Goal: Information Seeking & Learning: Learn about a topic

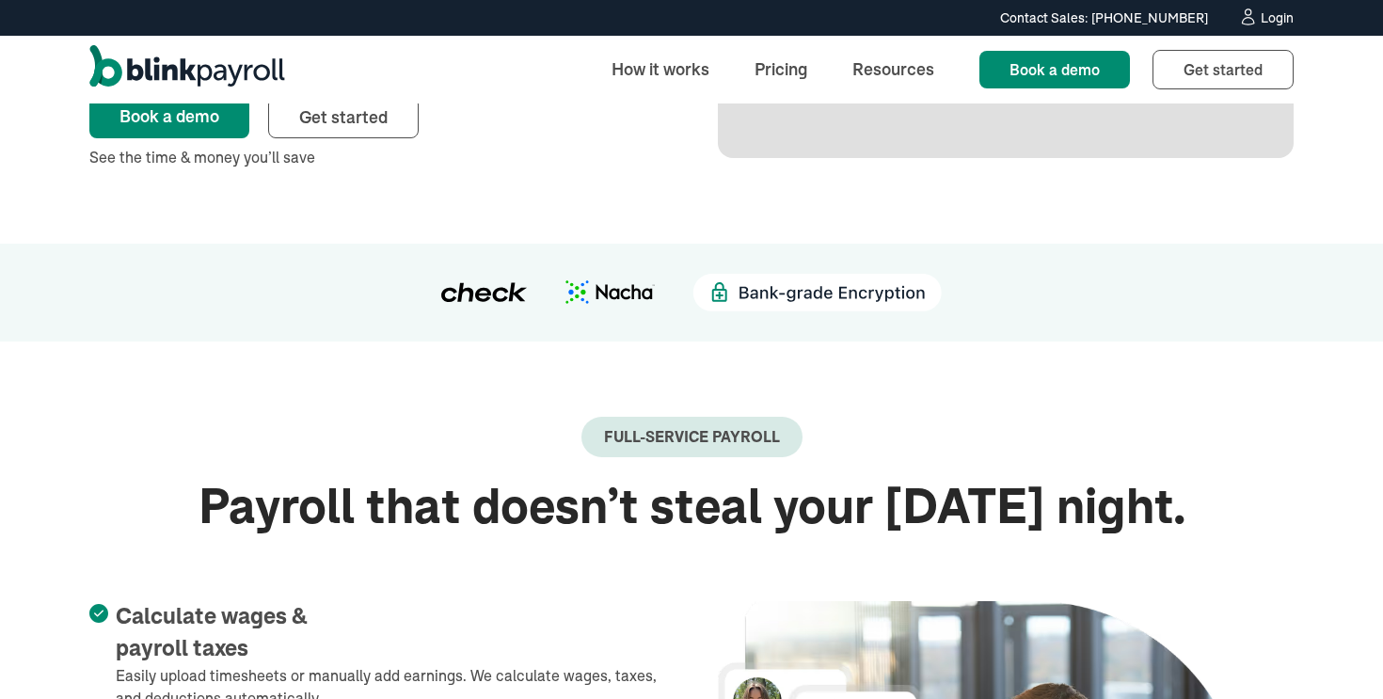
scroll to position [356, 0]
click at [504, 296] on img at bounding box center [484, 291] width 87 height 21
drag, startPoint x: 504, startPoint y: 296, endPoint x: 565, endPoint y: 296, distance: 60.2
click at [565, 296] on div at bounding box center [692, 292] width 1308 height 38
click at [636, 291] on img at bounding box center [610, 291] width 89 height 24
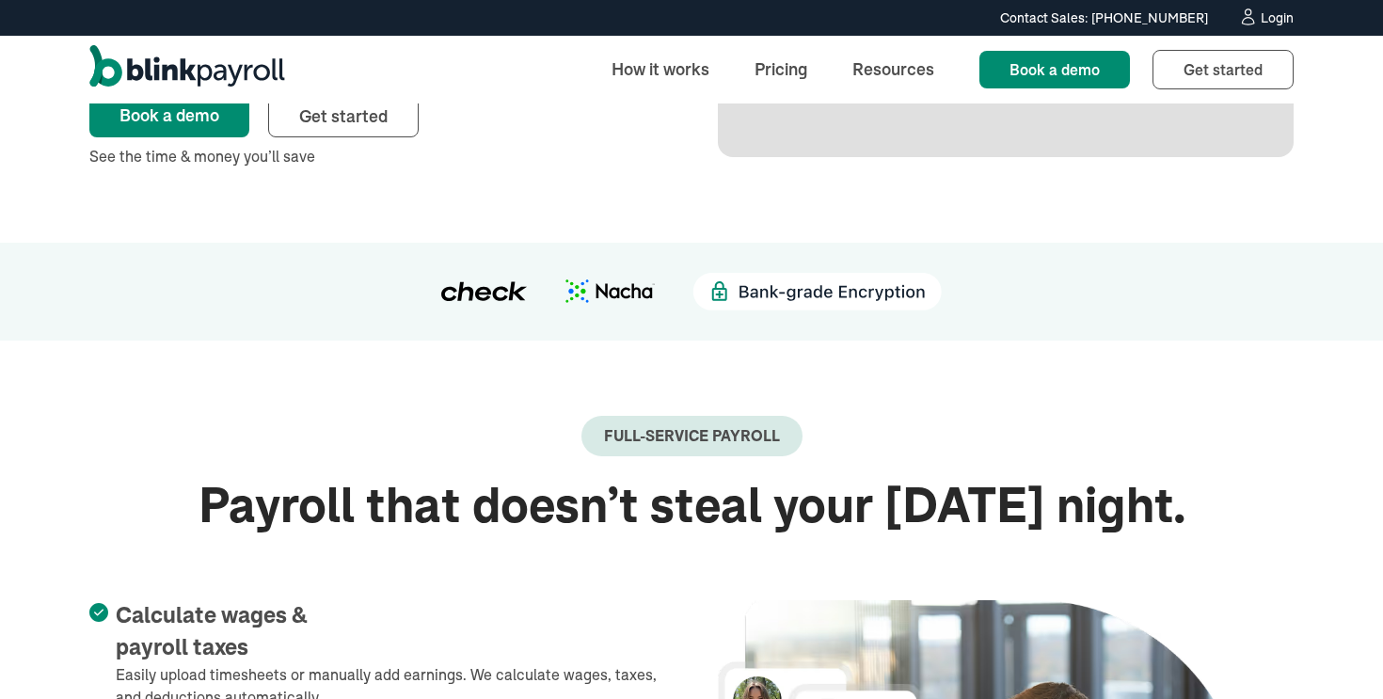
drag, startPoint x: 636, startPoint y: 291, endPoint x: 673, endPoint y: 403, distance: 117.8
click at [787, 295] on img at bounding box center [817, 292] width 249 height 38
drag, startPoint x: 787, startPoint y: 295, endPoint x: 723, endPoint y: 295, distance: 64.0
click at [724, 295] on img at bounding box center [817, 292] width 249 height 38
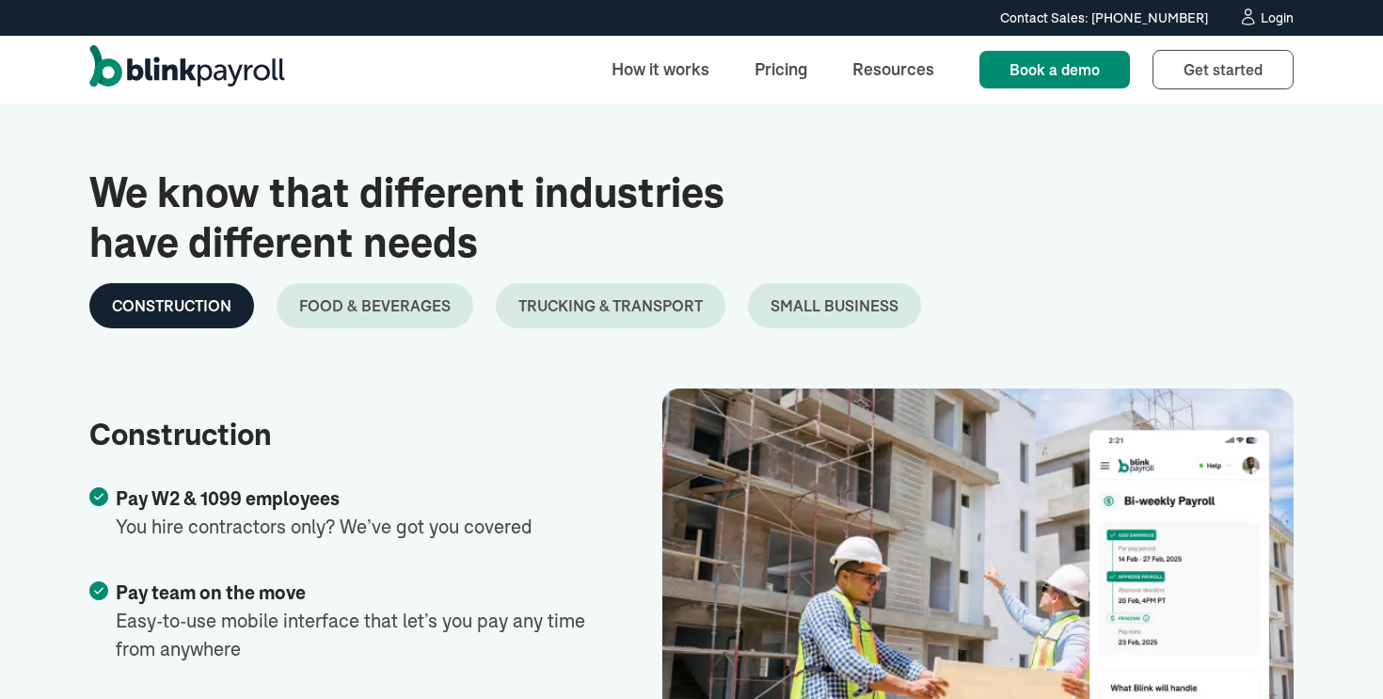
scroll to position [2752, 0]
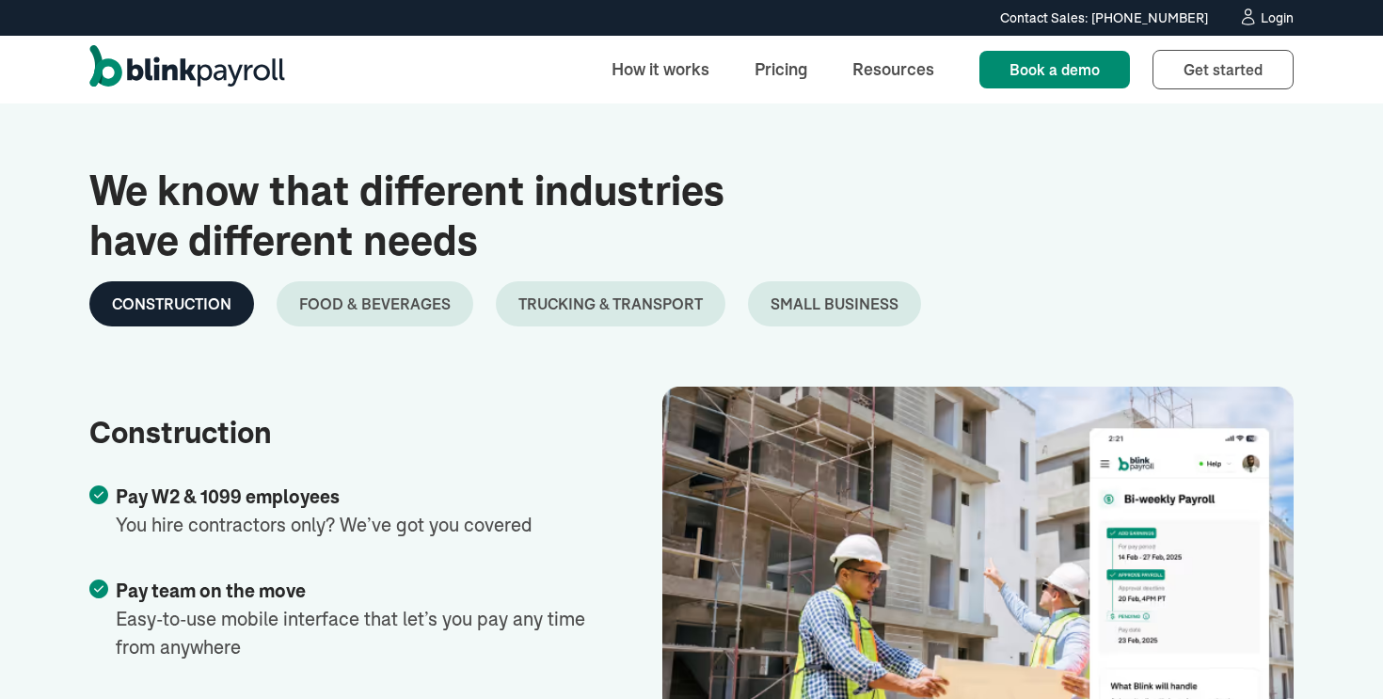
click at [374, 306] on div "Food & Beverages" at bounding box center [374, 304] width 151 height 23
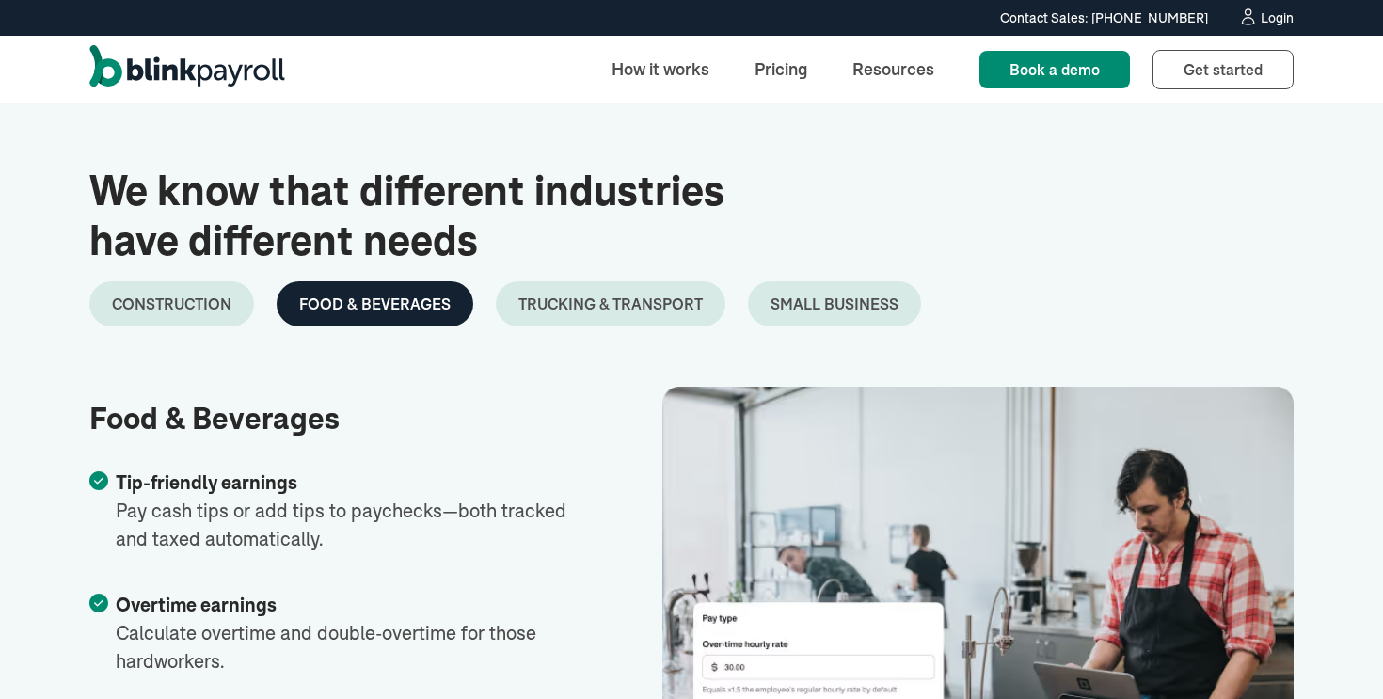
click at [573, 288] on link "Trucking & Transport" at bounding box center [611, 303] width 230 height 45
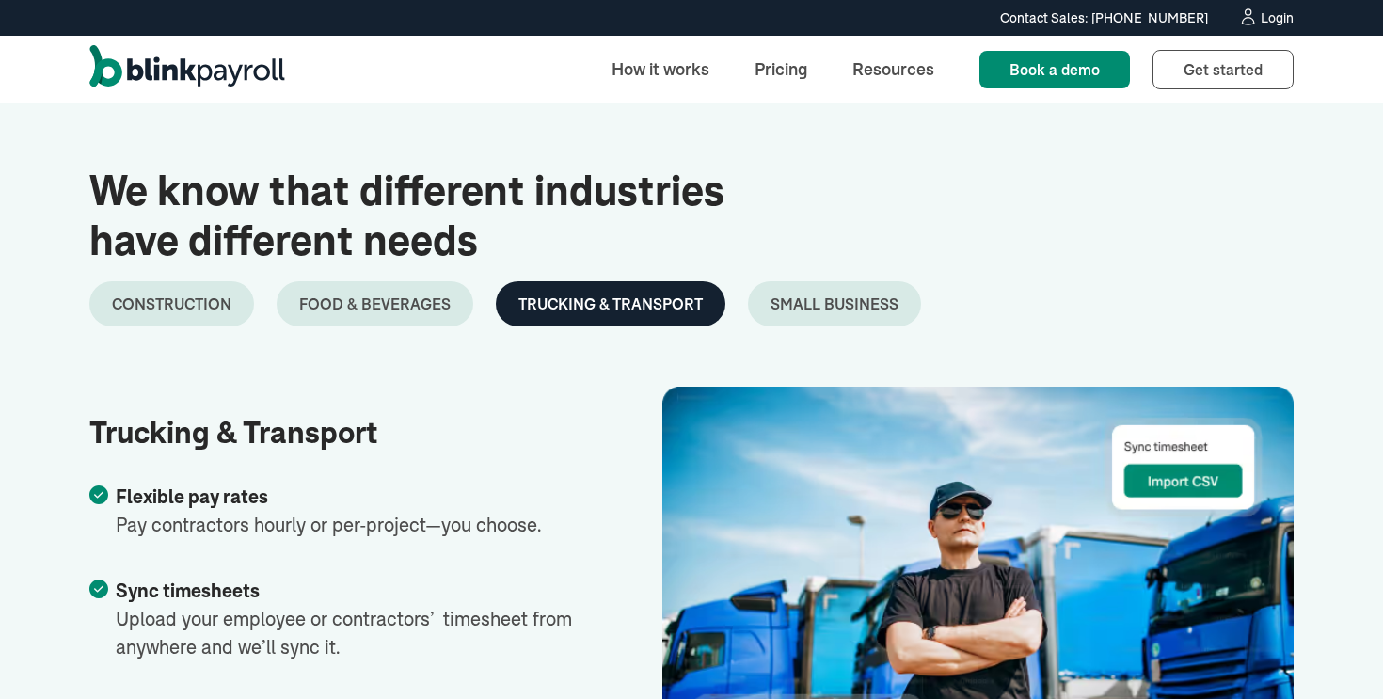
click at [800, 310] on div "Small Business" at bounding box center [835, 304] width 128 height 23
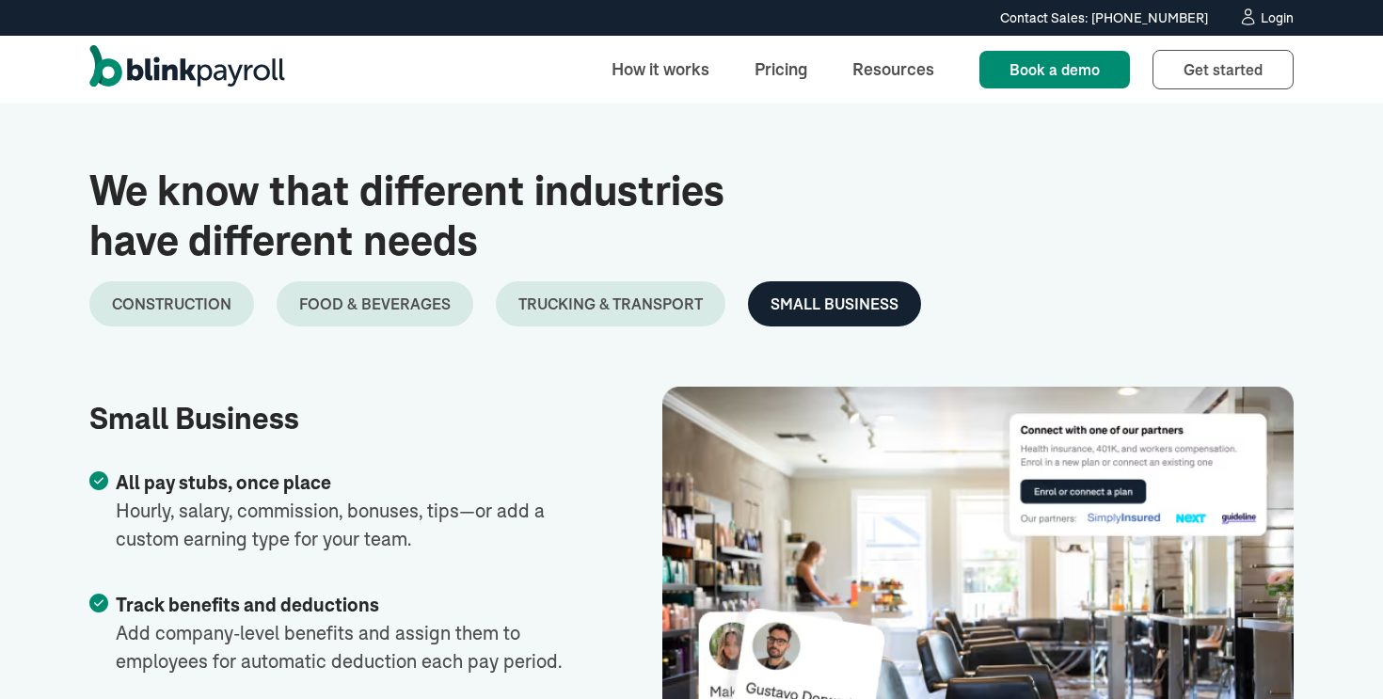
click at [177, 304] on div "Construction" at bounding box center [172, 304] width 120 height 23
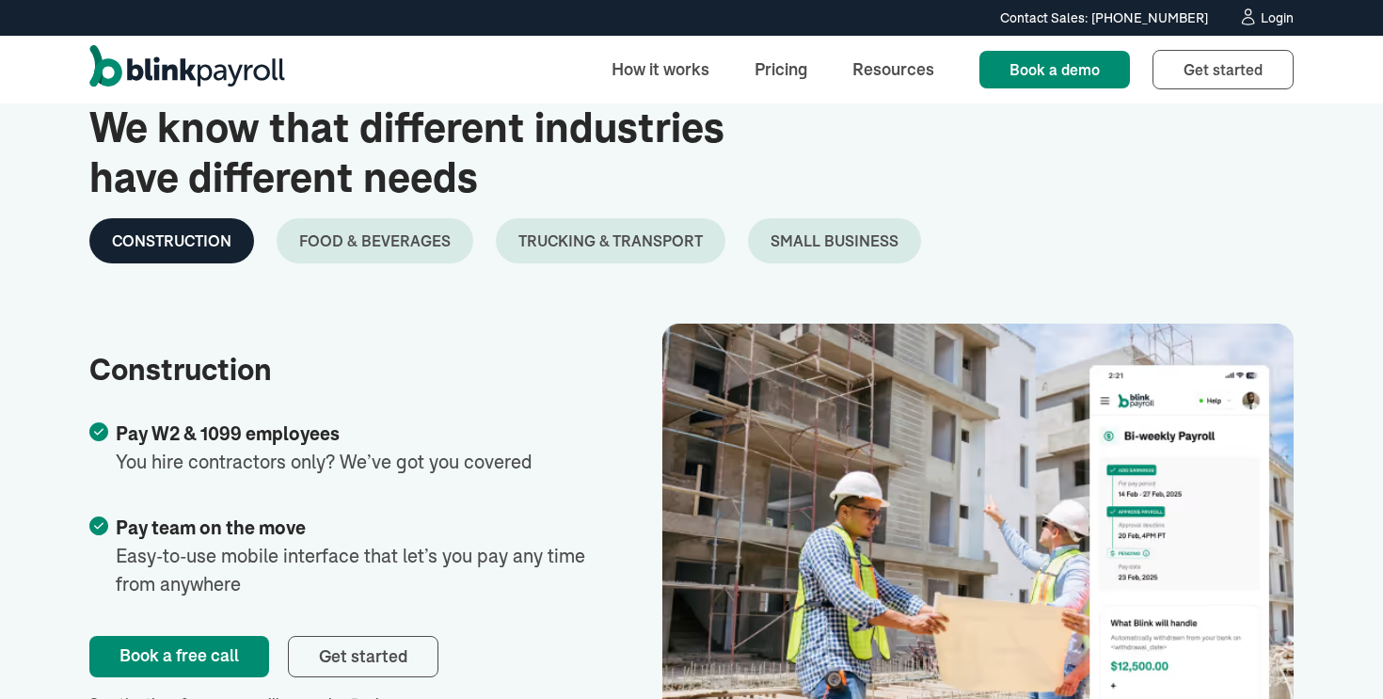
scroll to position [2820, 0]
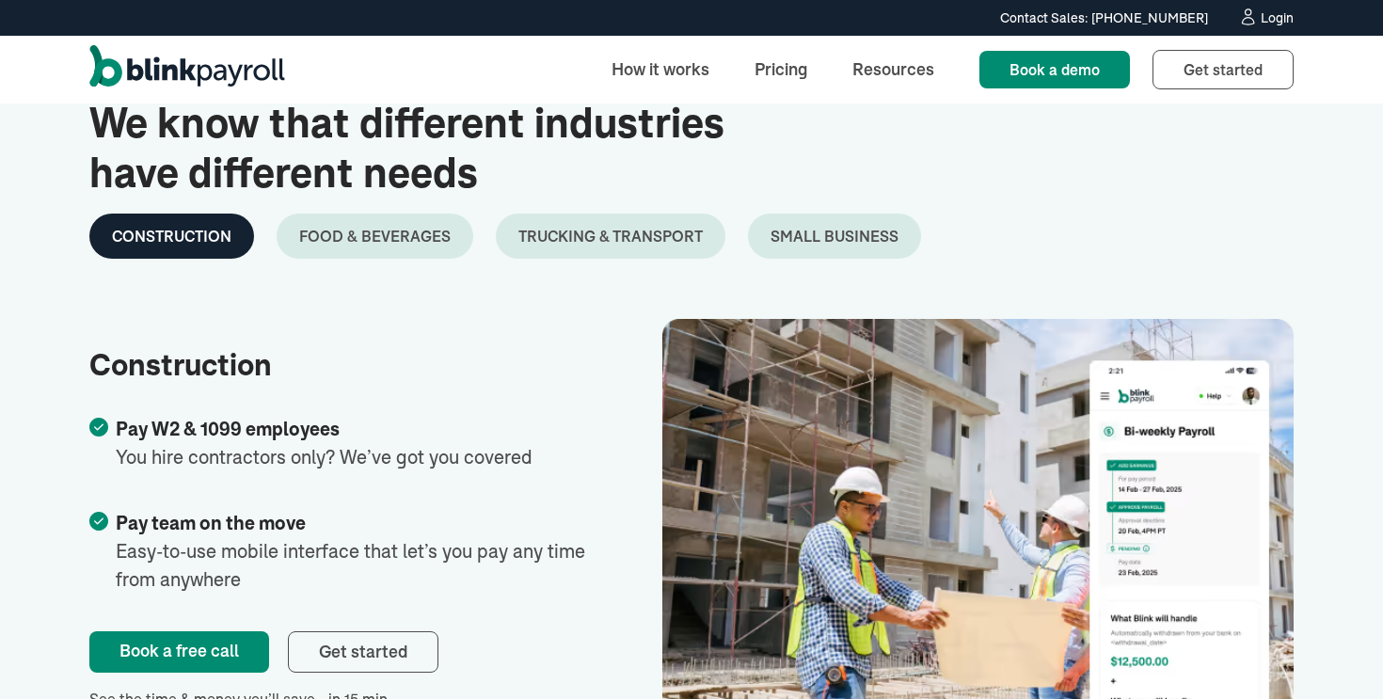
click at [323, 227] on div "Food & Beverages" at bounding box center [374, 236] width 151 height 23
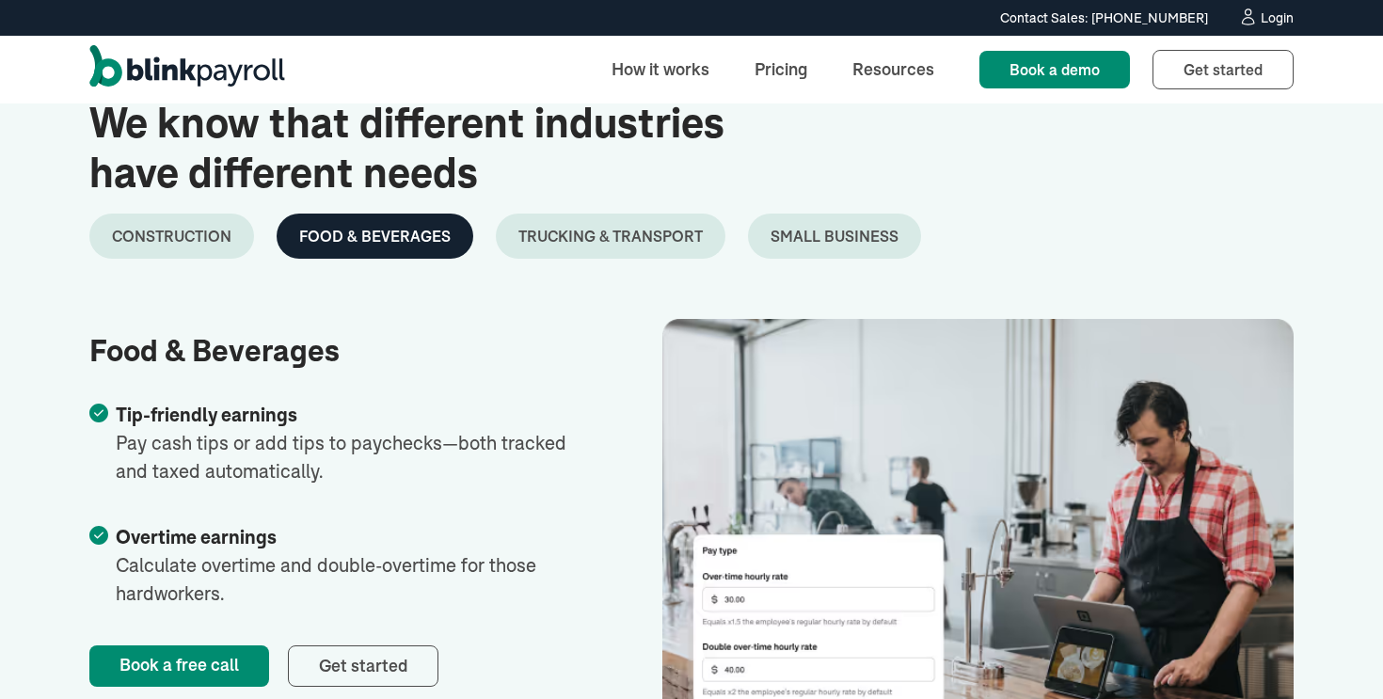
click at [529, 240] on div "Trucking & Transport" at bounding box center [610, 236] width 184 height 23
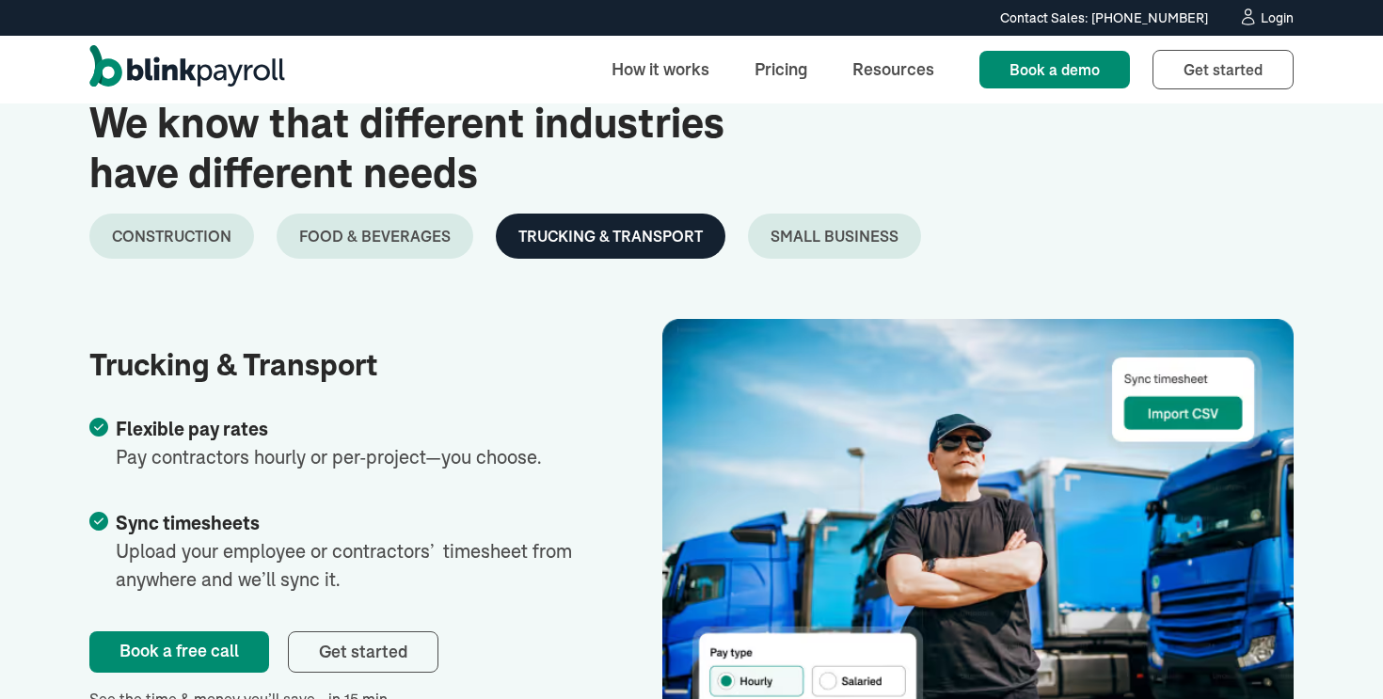
click at [824, 232] on div "Small Business" at bounding box center [835, 236] width 128 height 23
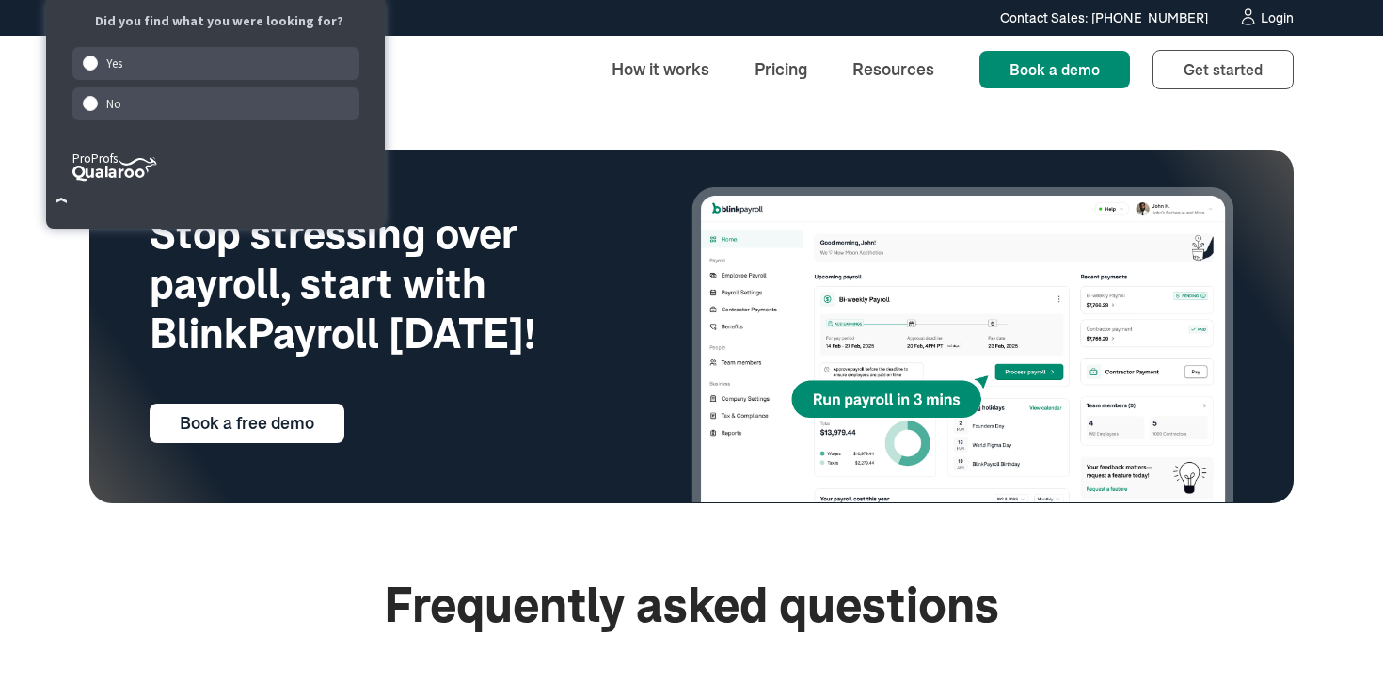
scroll to position [4270, 0]
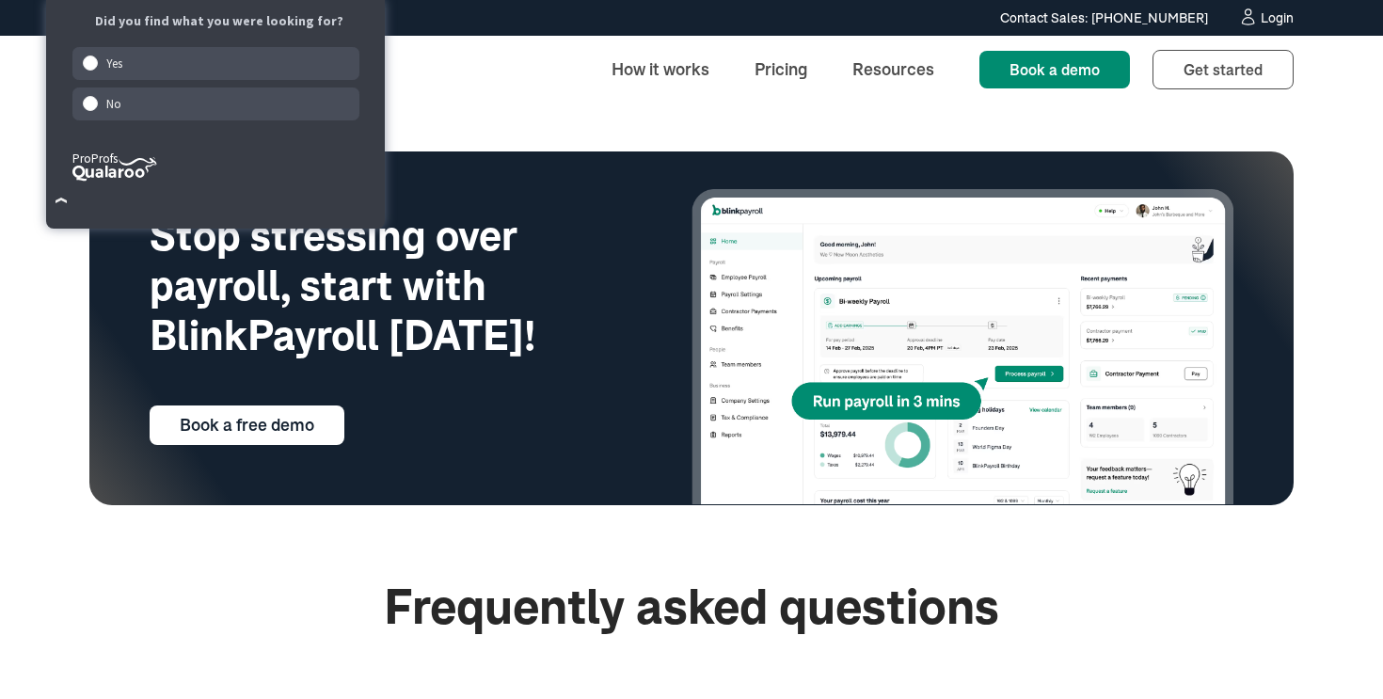
click at [838, 393] on img at bounding box center [963, 346] width 542 height 315
click at [838, 406] on img at bounding box center [963, 346] width 542 height 315
click at [493, 370] on div "Book a free demo" at bounding box center [391, 402] width 482 height 85
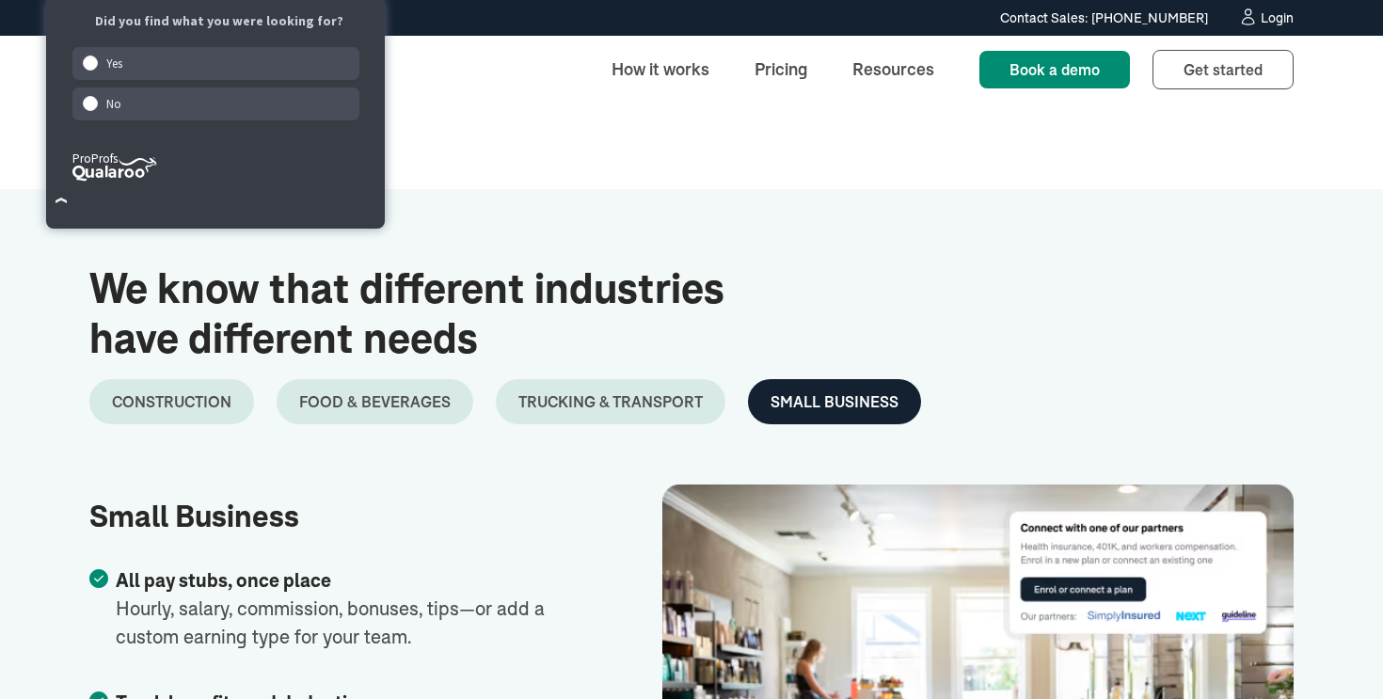
scroll to position [1972, 0]
